Goal: Book appointment/travel/reservation

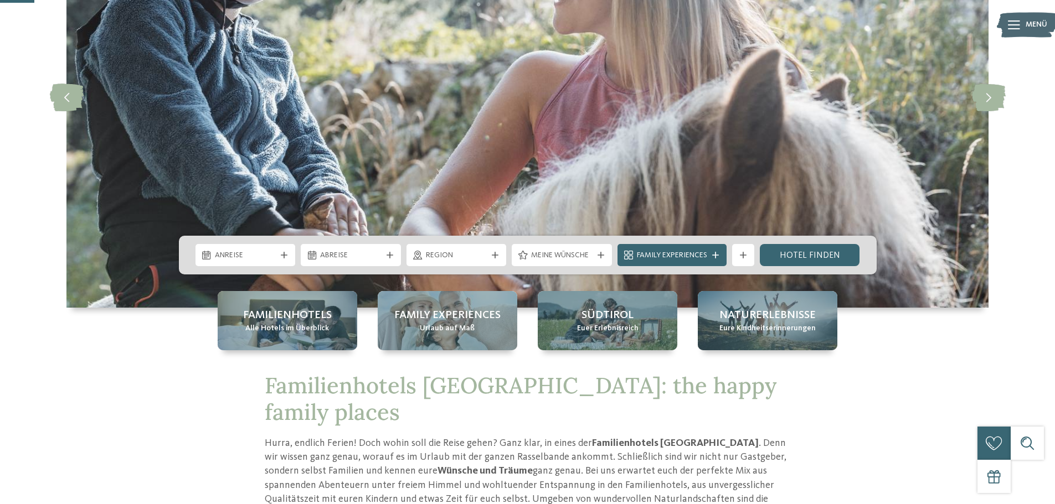
scroll to position [166, 0]
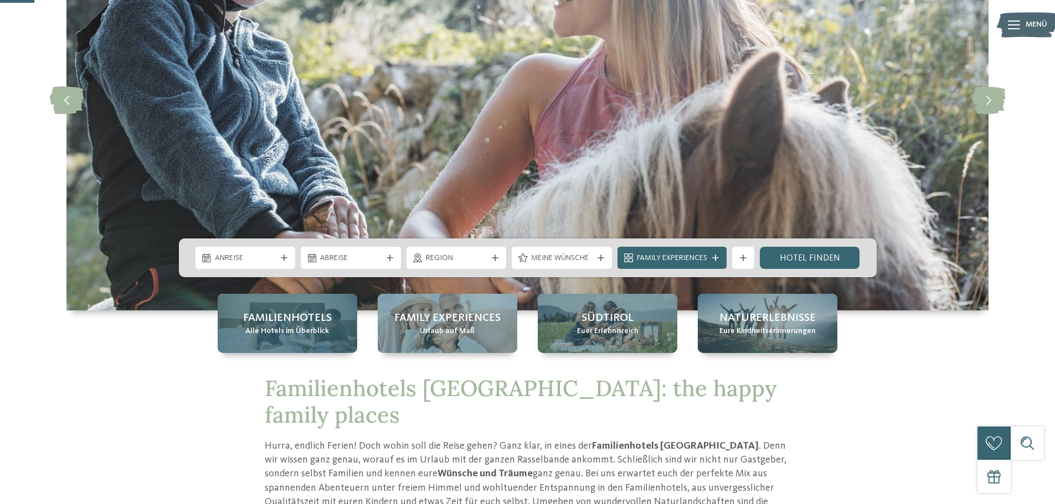
click at [307, 322] on span "Familienhotels" at bounding box center [287, 319] width 89 height 16
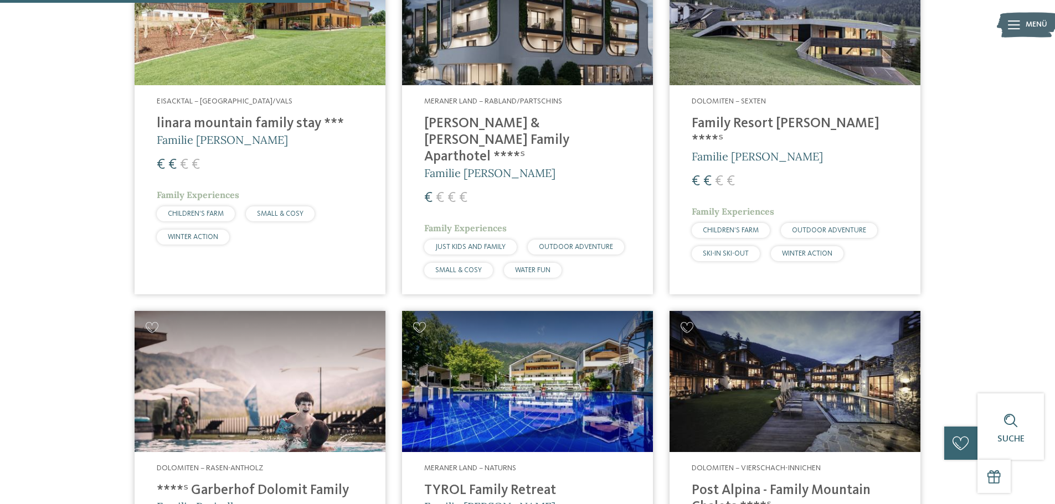
scroll to position [1218, 0]
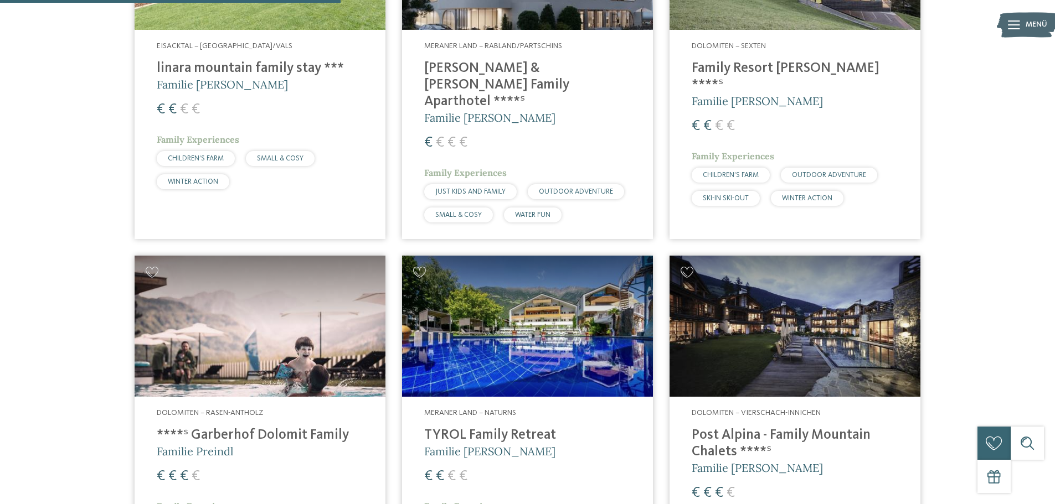
click at [516, 292] on img at bounding box center [527, 326] width 251 height 141
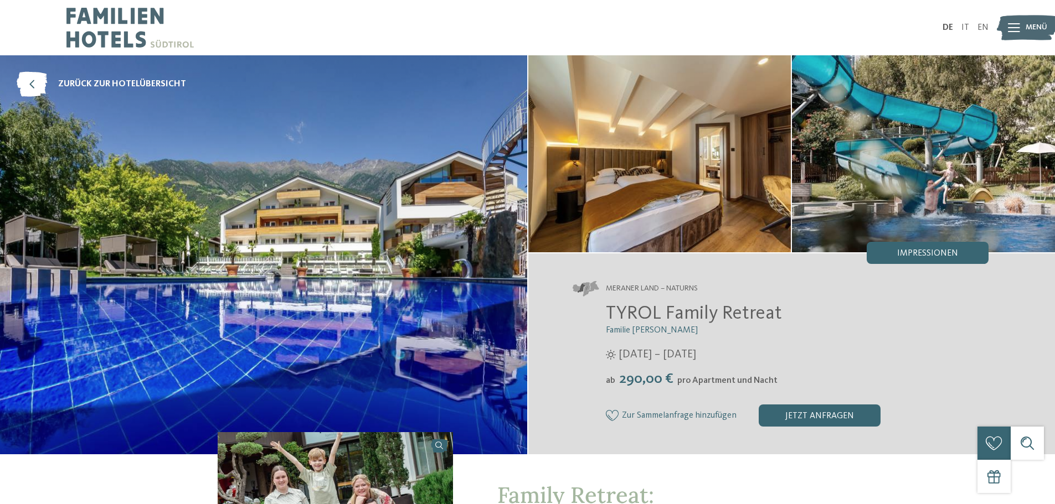
click at [347, 210] on img at bounding box center [263, 254] width 527 height 399
click at [917, 257] on span "Impressionen" at bounding box center [927, 253] width 61 height 9
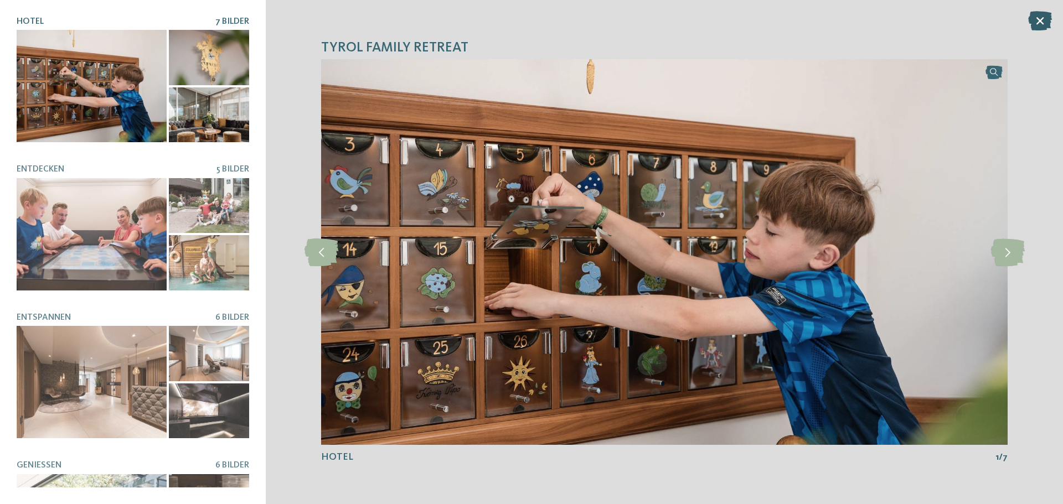
click at [1043, 22] on icon at bounding box center [1040, 20] width 24 height 19
